Goal: Task Accomplishment & Management: Manage account settings

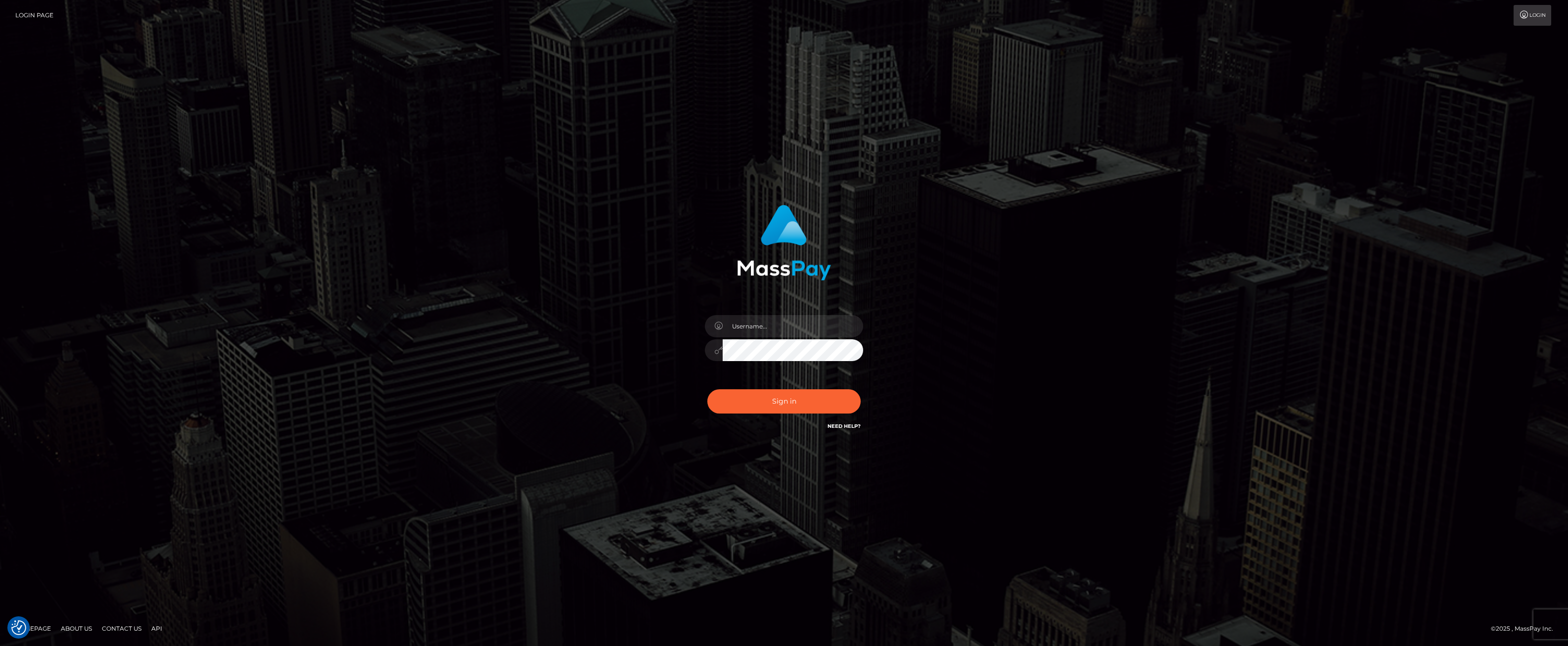
click at [748, 329] on input "text" at bounding box center [793, 326] width 141 height 23
type input "ashbil"
click at [809, 394] on button "Sign in" at bounding box center [784, 402] width 153 height 24
click at [783, 334] on input "text" at bounding box center [793, 326] width 141 height 23
type input "ashbil"
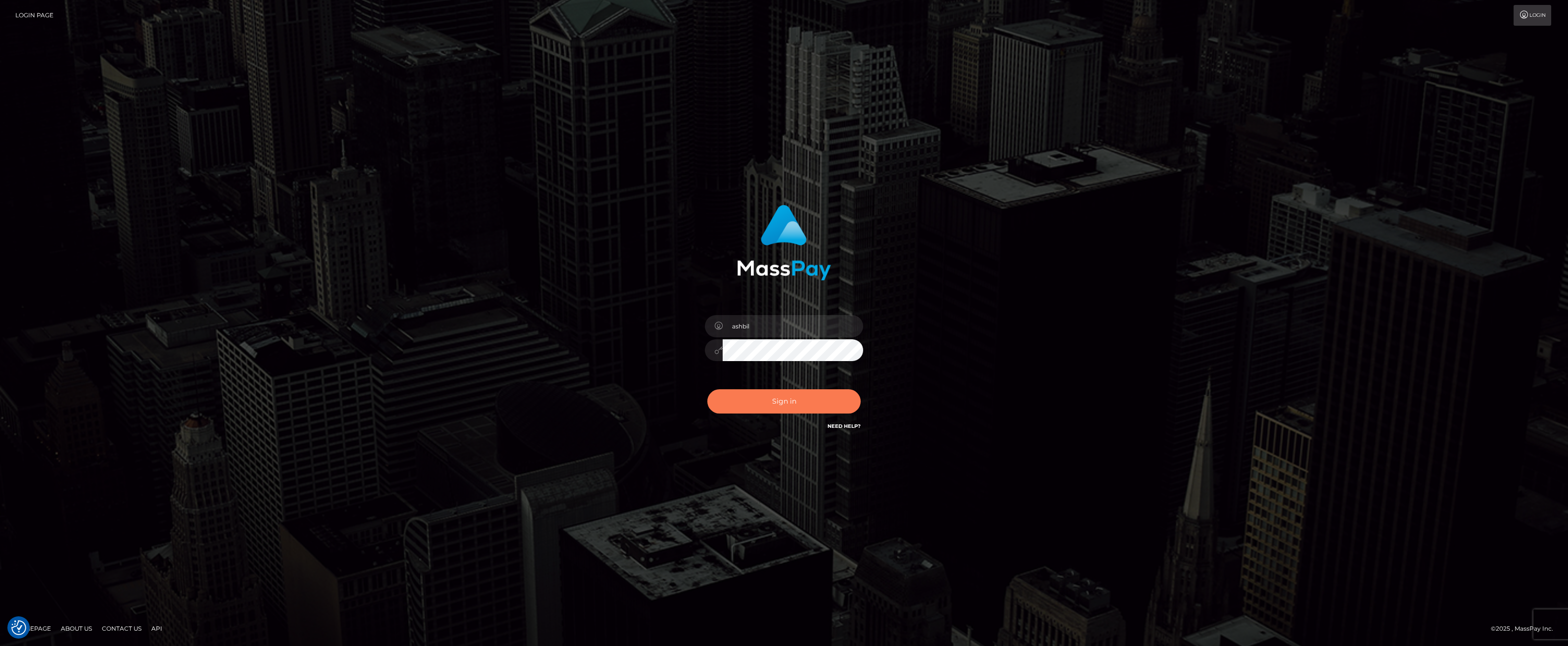
click at [793, 402] on button "Sign in" at bounding box center [784, 402] width 153 height 24
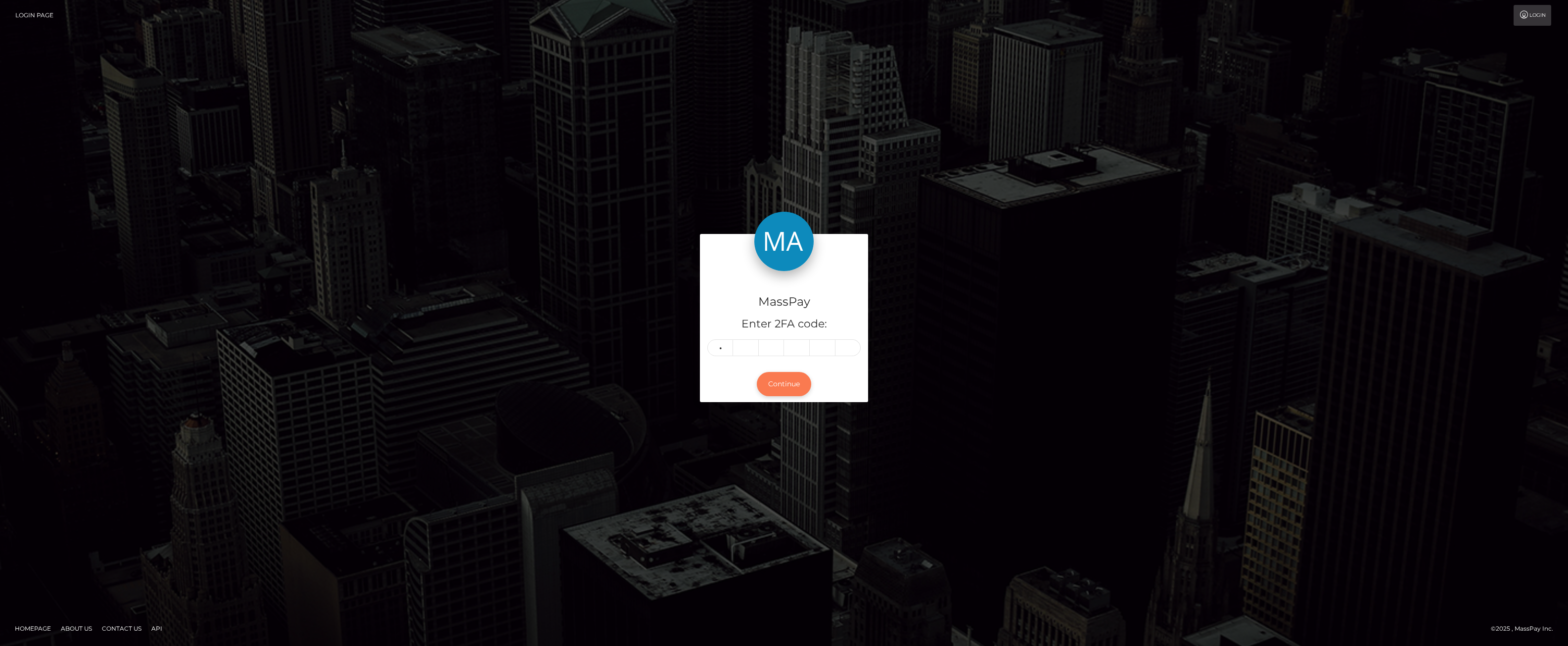
type input "5"
type input "6"
type input "7"
type input "9"
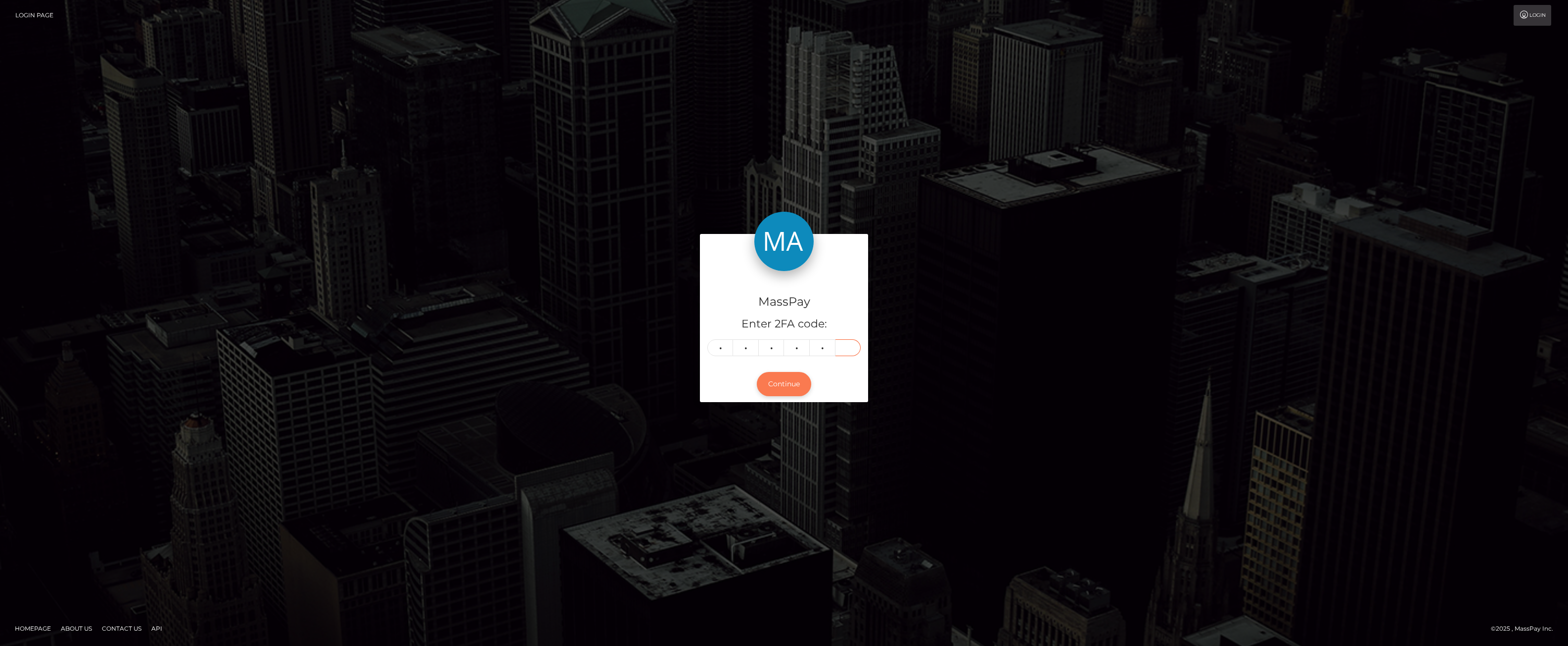
type input "6"
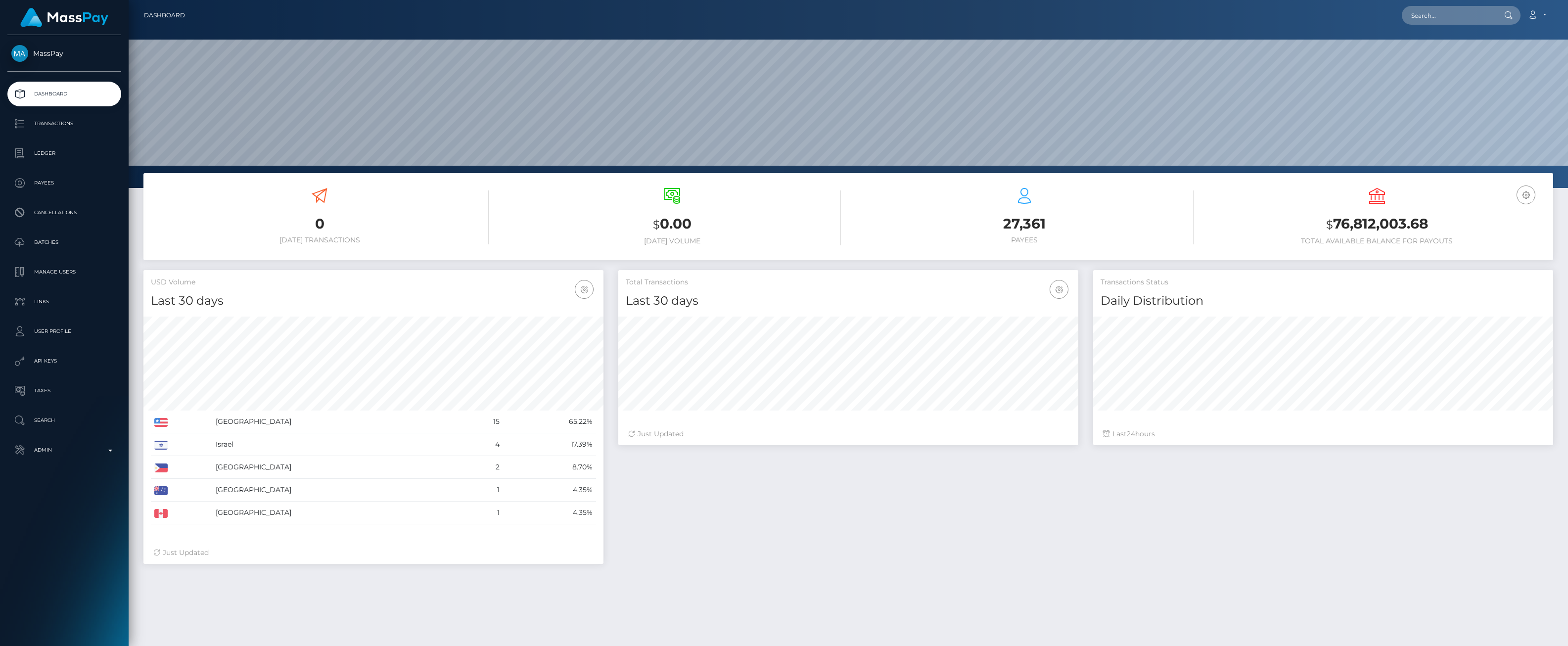
scroll to position [175, 460]
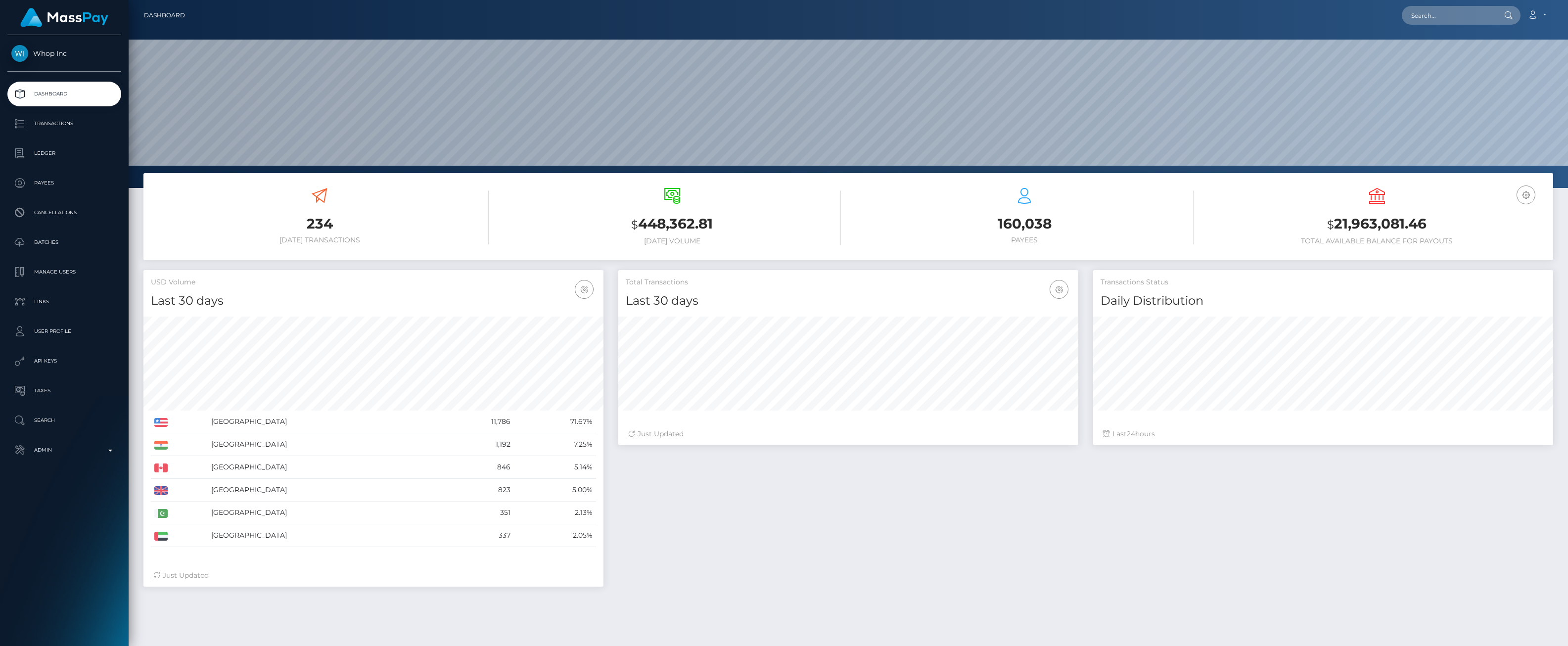
scroll to position [175, 460]
